Goal: Transaction & Acquisition: Purchase product/service

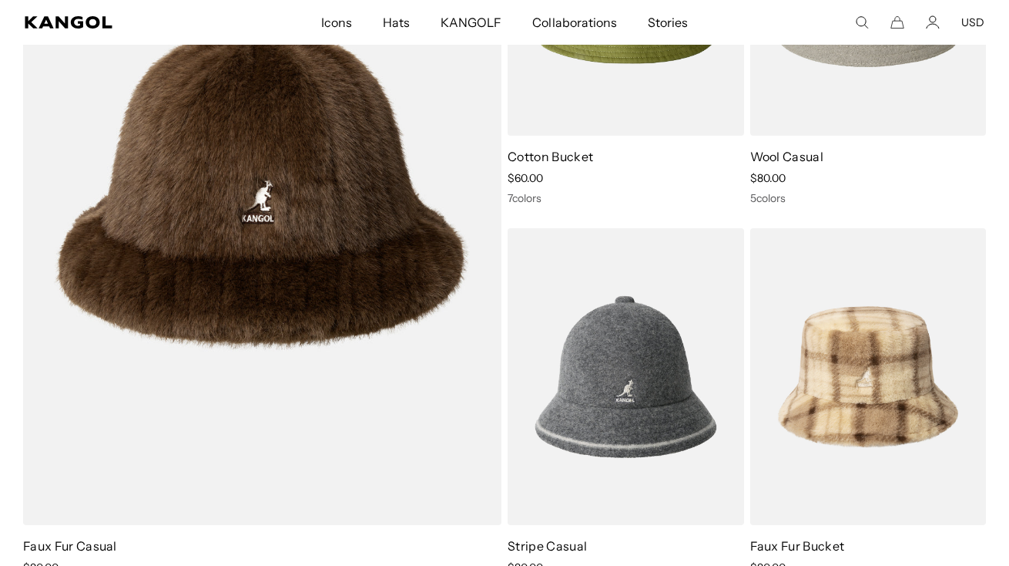
scroll to position [1697, 0]
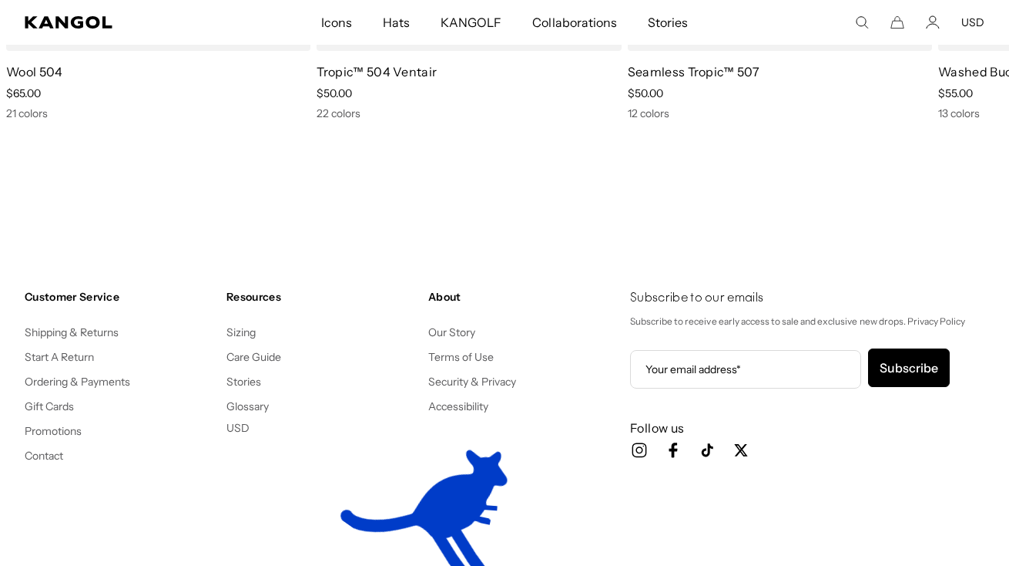
scroll to position [0, 317]
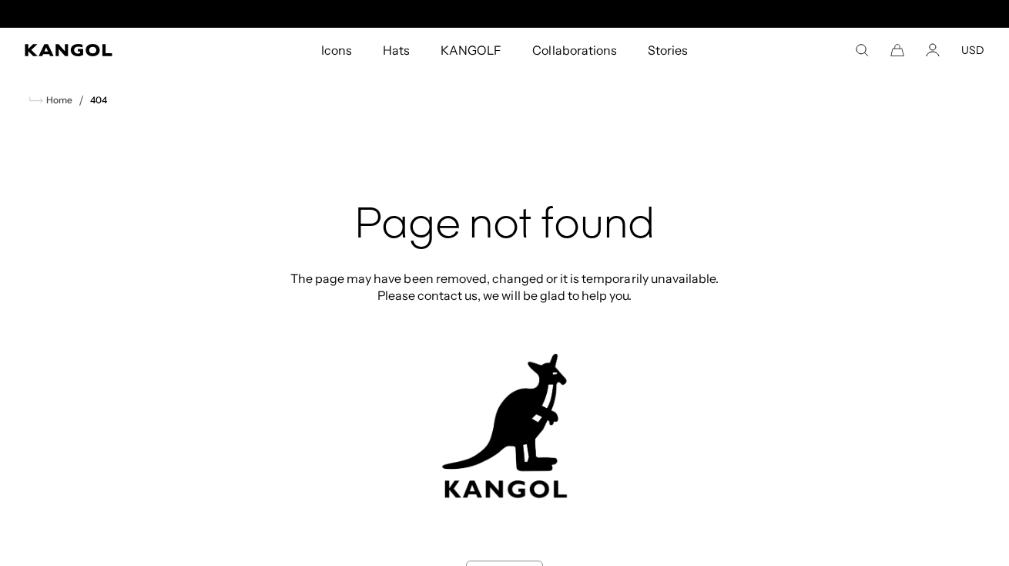
scroll to position [0, 317]
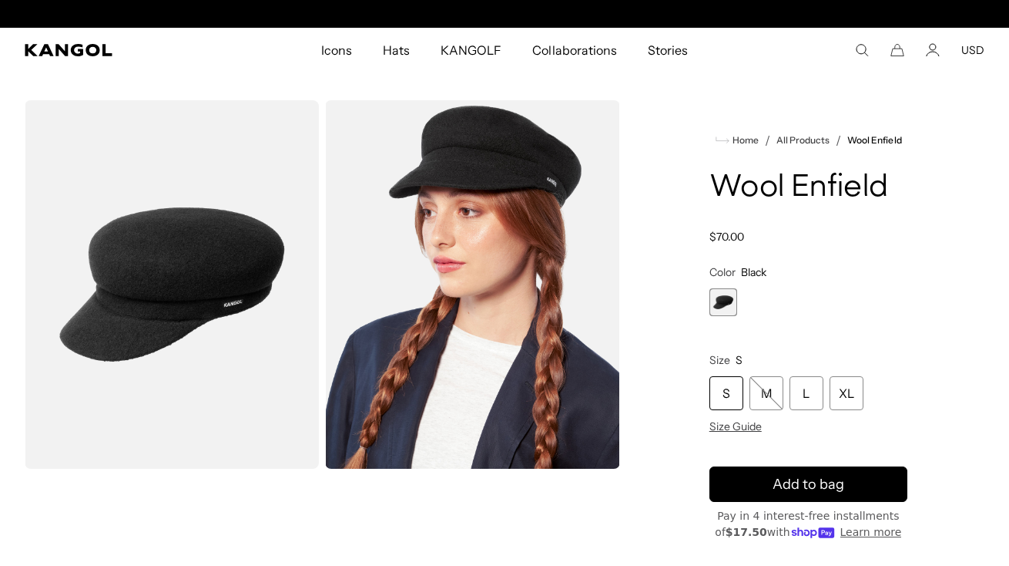
scroll to position [0, 317]
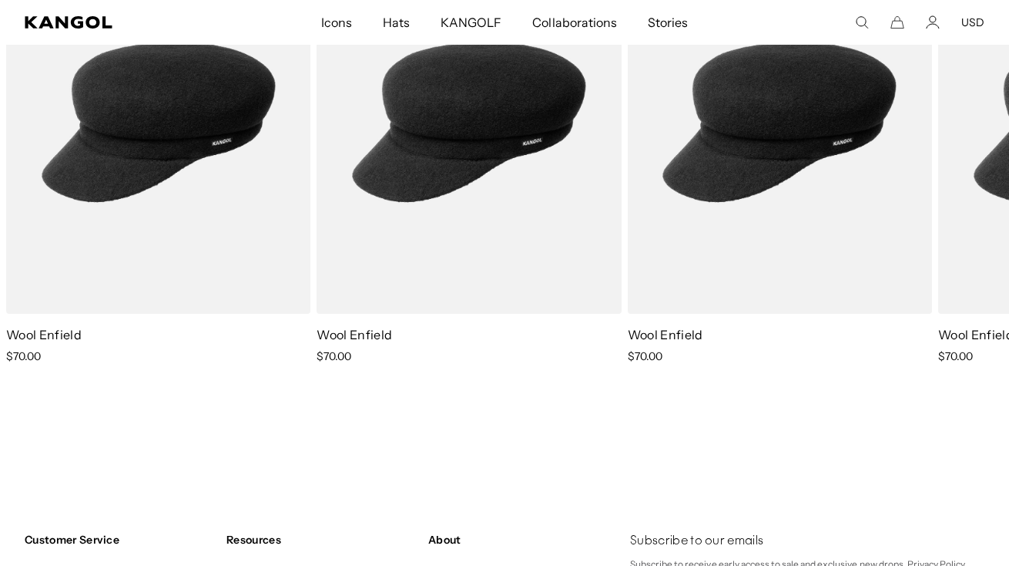
scroll to position [0, 317]
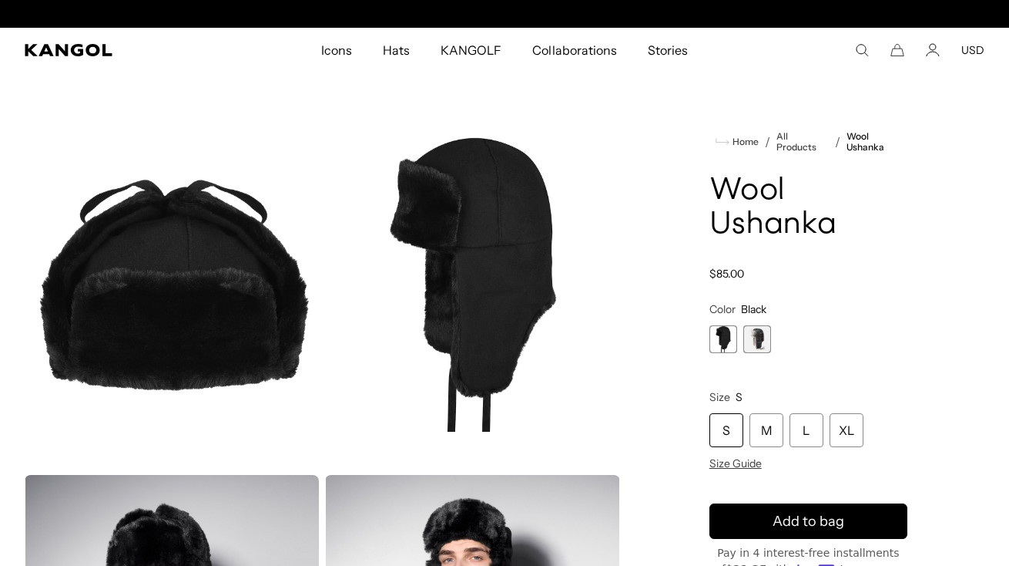
scroll to position [0, 317]
